Goal: Task Accomplishment & Management: Use online tool/utility

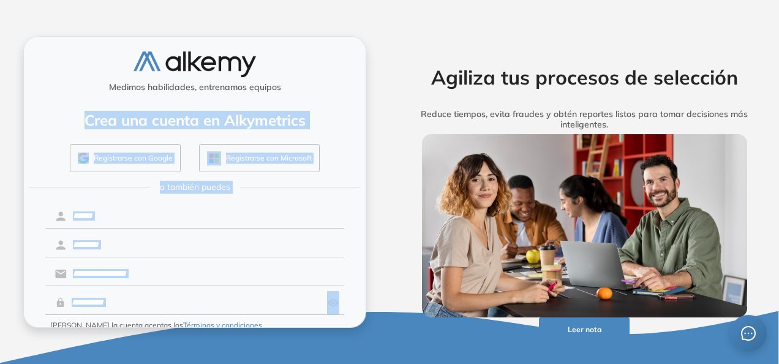
drag, startPoint x: 0, startPoint y: 0, endPoint x: 363, endPoint y: 291, distance: 465.0
click at [363, 291] on div "Medimos habilidades, entrenamos equipos Crea una cuenta en Alkymetrics Registra…" at bounding box center [194, 181] width 343 height 291
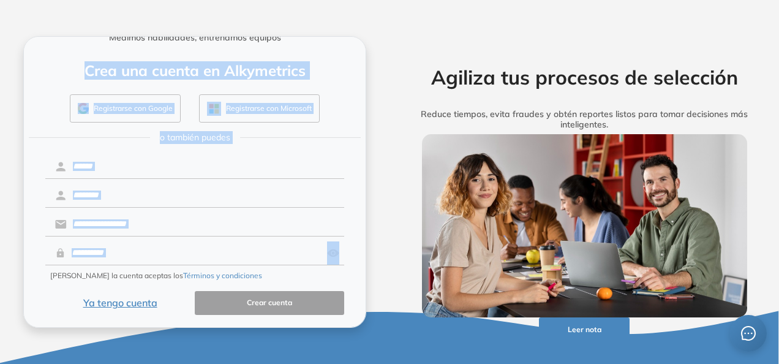
scroll to position [50, 0]
click at [303, 1] on div "Medimos habilidades, entrenamos equipos Crea una cuenta en Alkymetrics Registra…" at bounding box center [195, 182] width 390 height 364
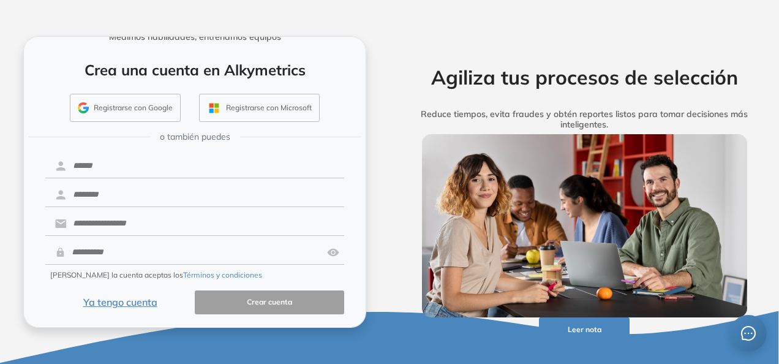
click at [140, 110] on button "Registrarse con Google" at bounding box center [125, 108] width 111 height 28
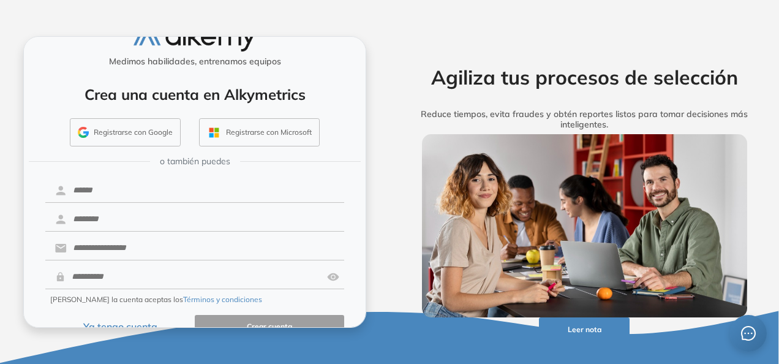
scroll to position [50, 0]
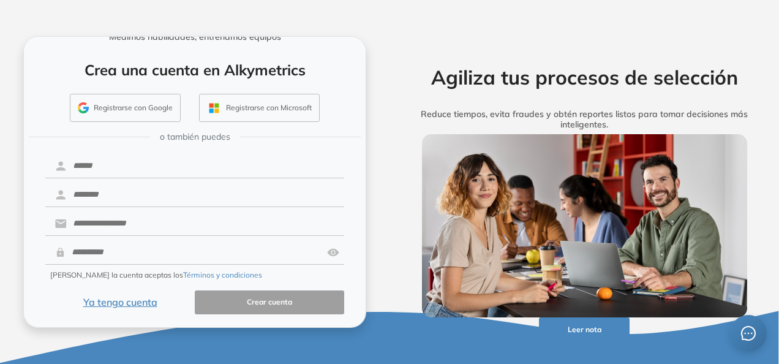
click at [150, 305] on button "Ya tengo cuenta" at bounding box center [119, 302] width 149 height 24
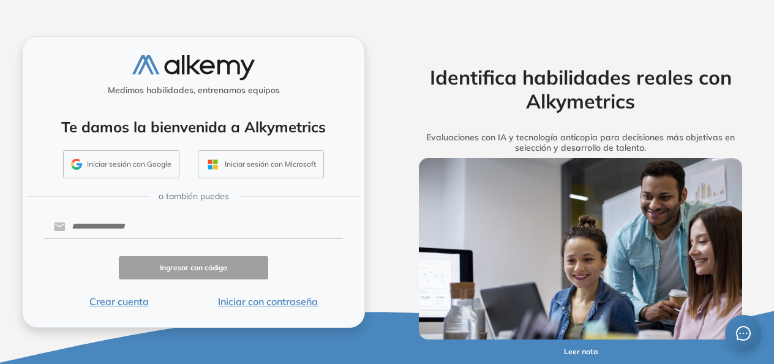
click at [241, 306] on button "Iniciar con contraseña" at bounding box center [268, 301] width 149 height 15
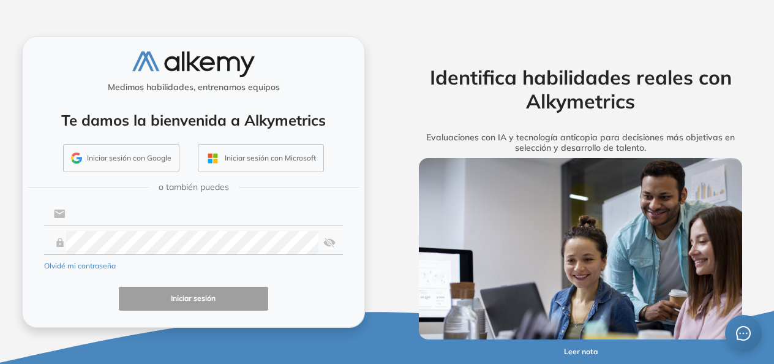
type input "**********"
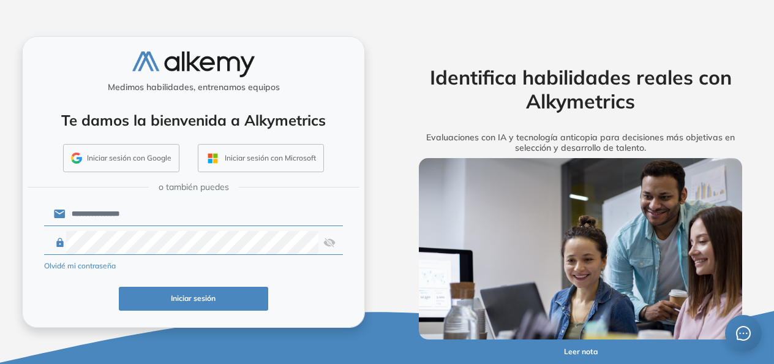
click at [212, 294] on button "Iniciar sesión" at bounding box center [193, 299] width 149 height 24
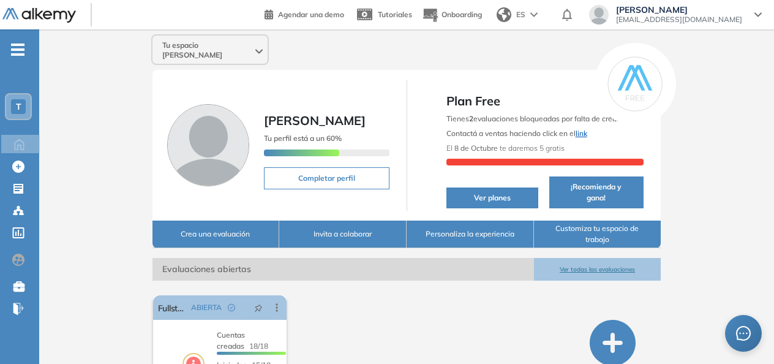
click at [583, 129] on link "link" at bounding box center [582, 133] width 12 height 9
click at [237, 221] on button "Crea una evaluación" at bounding box center [216, 235] width 127 height 28
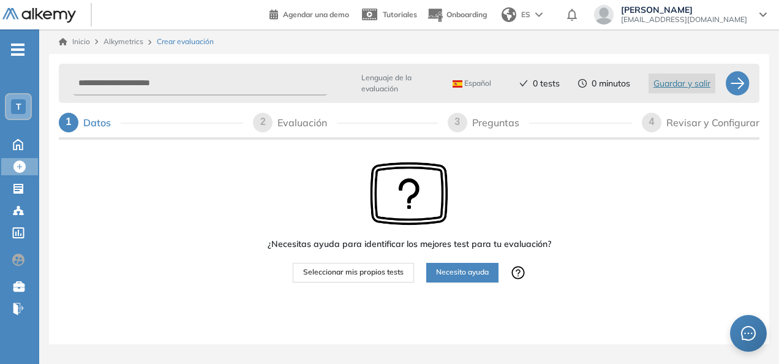
click at [378, 271] on span "Seleccionar mis propios tests" at bounding box center [353, 273] width 100 height 12
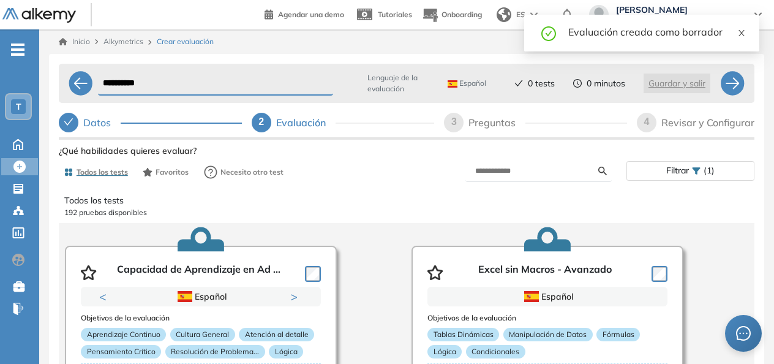
click at [741, 34] on icon "close" at bounding box center [742, 33] width 6 height 6
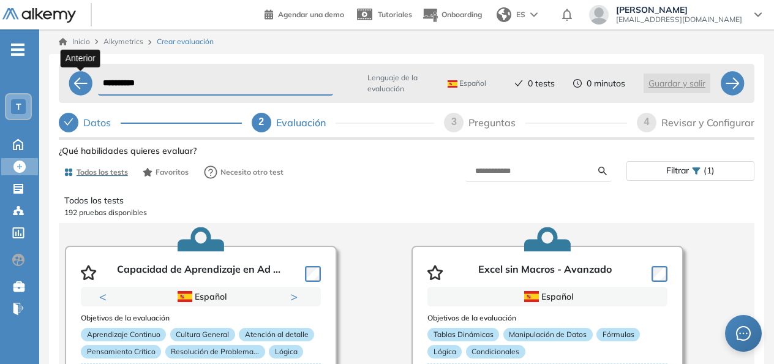
click at [79, 85] on div at bounding box center [81, 83] width 25 height 25
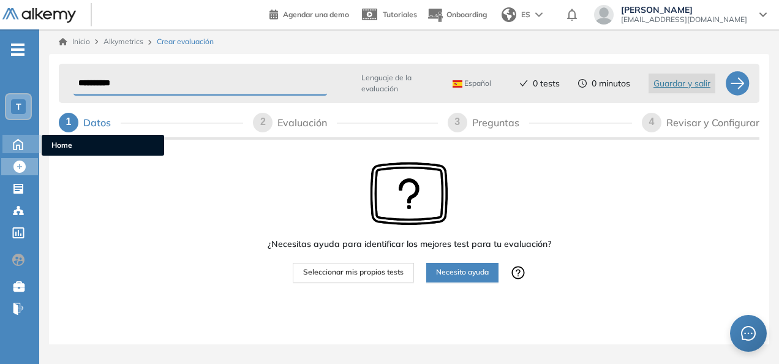
click at [22, 146] on icon at bounding box center [17, 144] width 9 height 10
